Goal: Information Seeking & Learning: Learn about a topic

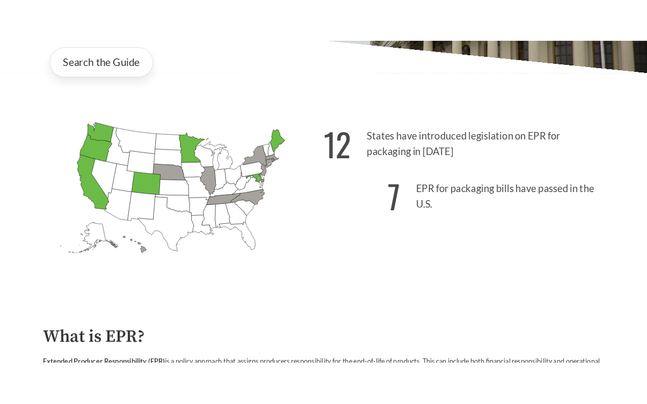
scroll to position [267, 0]
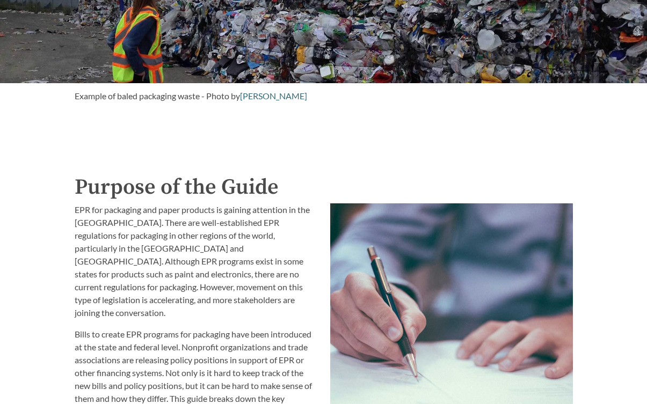
scroll to position [954, 0]
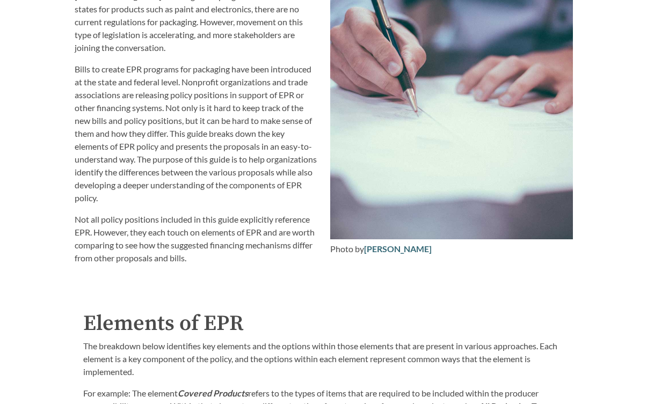
scroll to position [1221, 0]
